Goal: Task Accomplishment & Management: Manage account settings

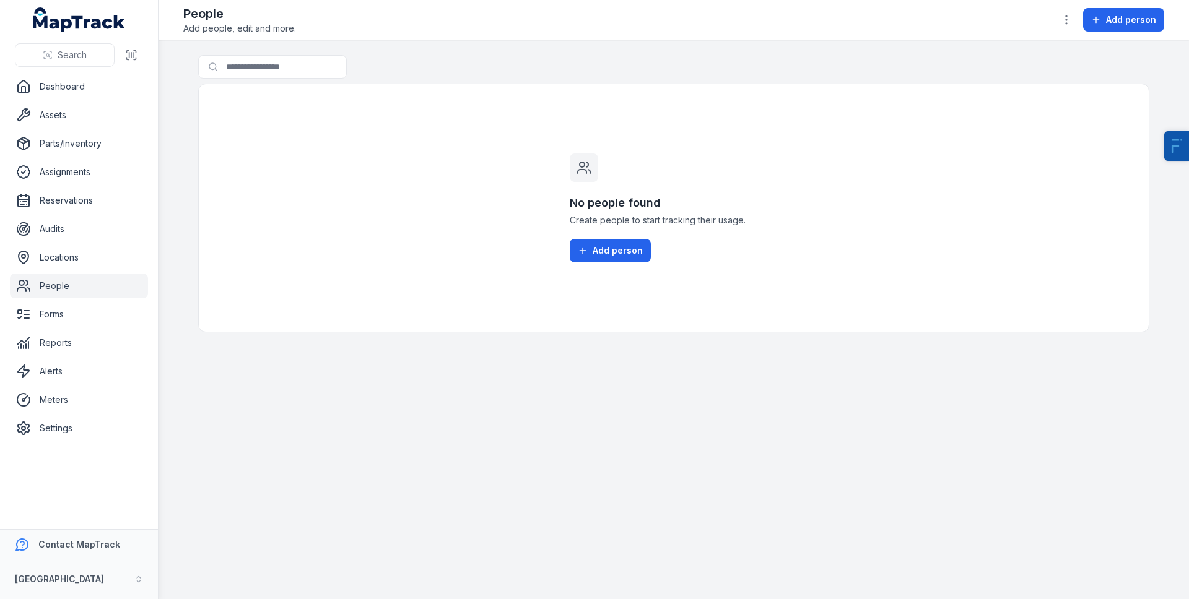
click at [40, 443] on nav "Dashboard Assets Parts/Inventory Assignments Reservations Audits Locations Peop…" at bounding box center [79, 301] width 158 height 455
click at [54, 430] on link "Settings" at bounding box center [79, 428] width 138 height 25
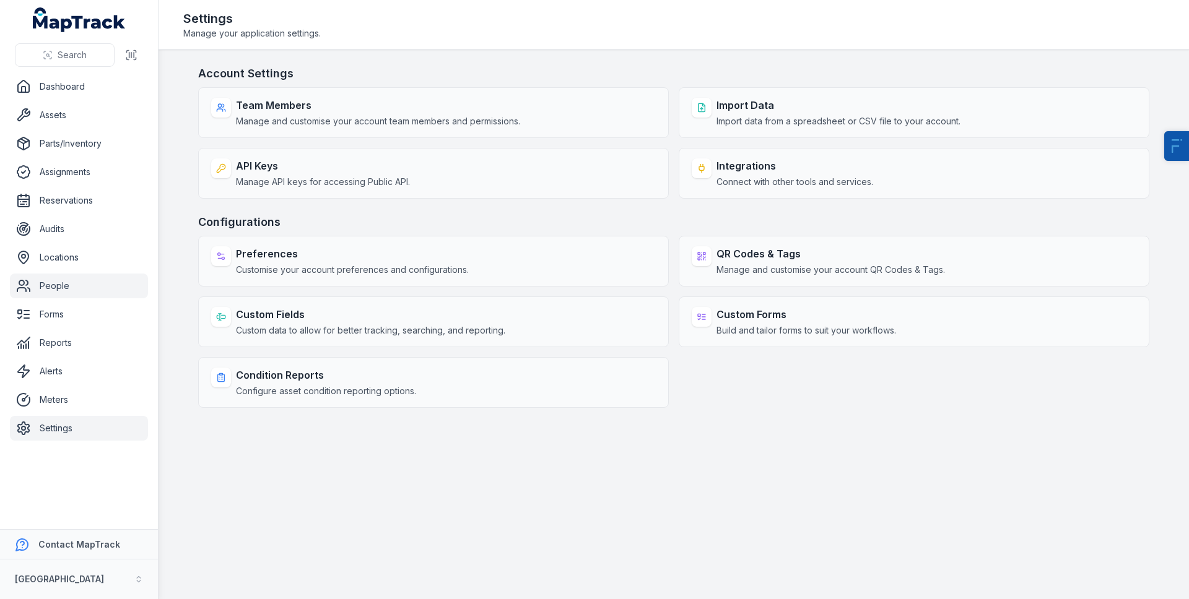
click at [68, 290] on link "People" at bounding box center [79, 286] width 138 height 25
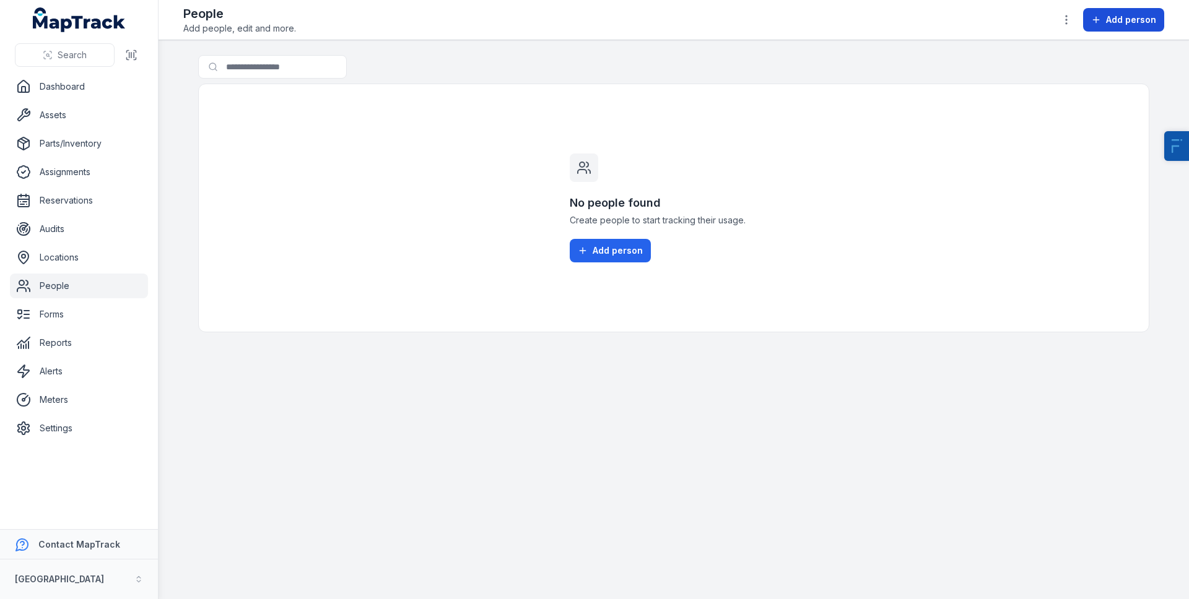
click at [1135, 11] on button "Add person" at bounding box center [1123, 20] width 81 height 24
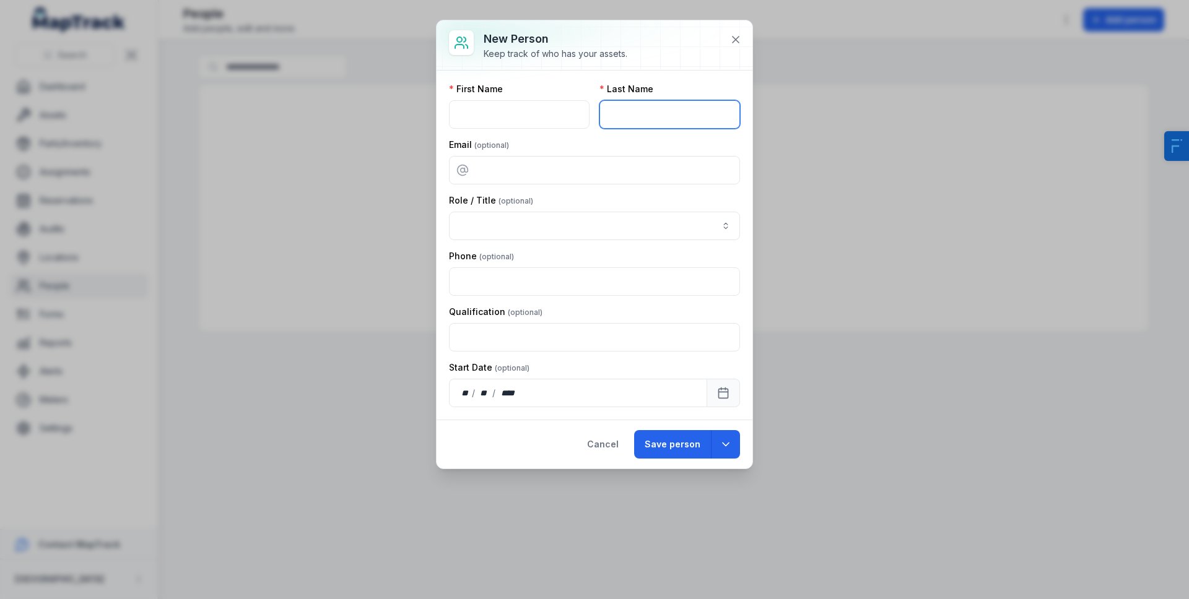
click at [644, 118] on input "text" at bounding box center [669, 114] width 141 height 28
click at [734, 33] on icon at bounding box center [735, 39] width 12 height 12
